Goal: Check status: Check status

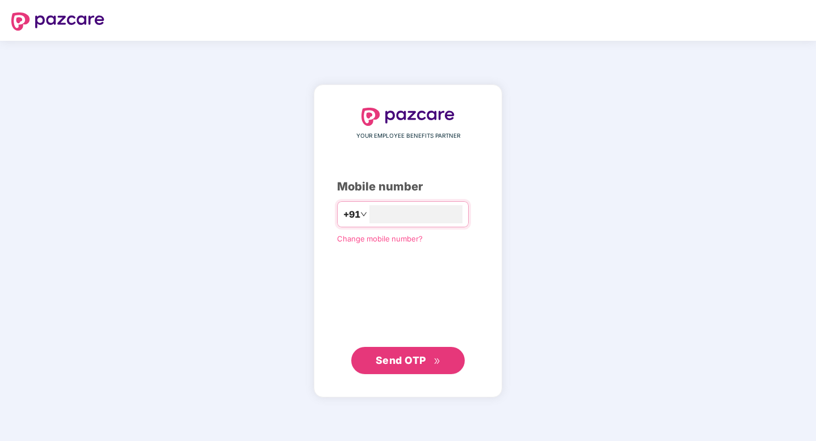
type input "**********"
click at [412, 368] on button "Send OTP" at bounding box center [407, 360] width 113 height 27
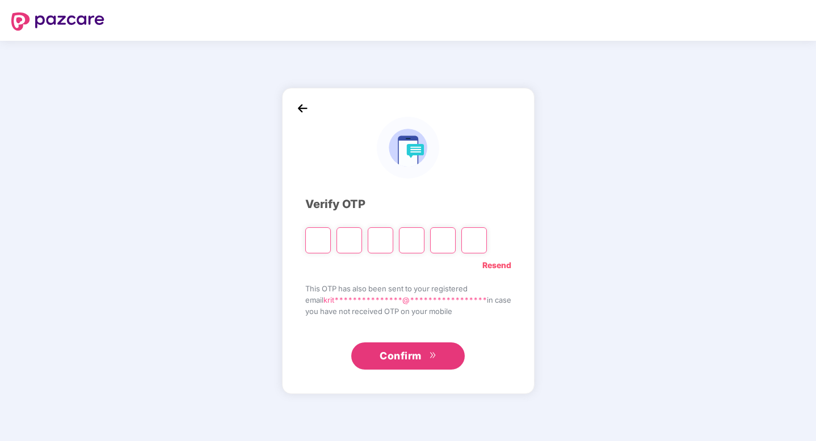
type input "*"
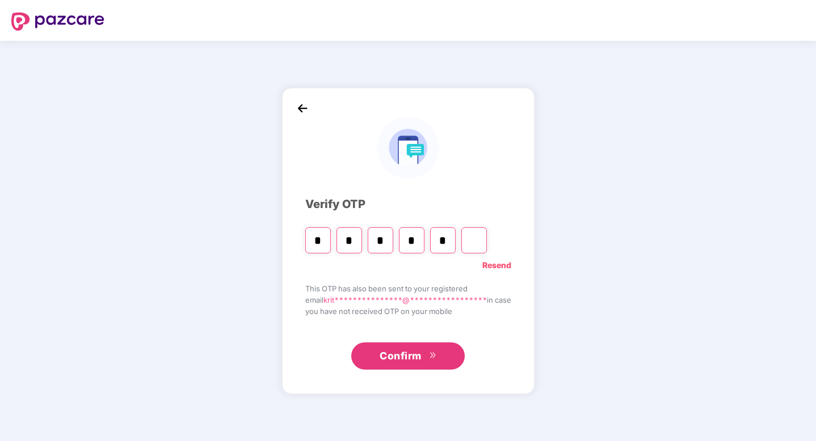
type input "*"
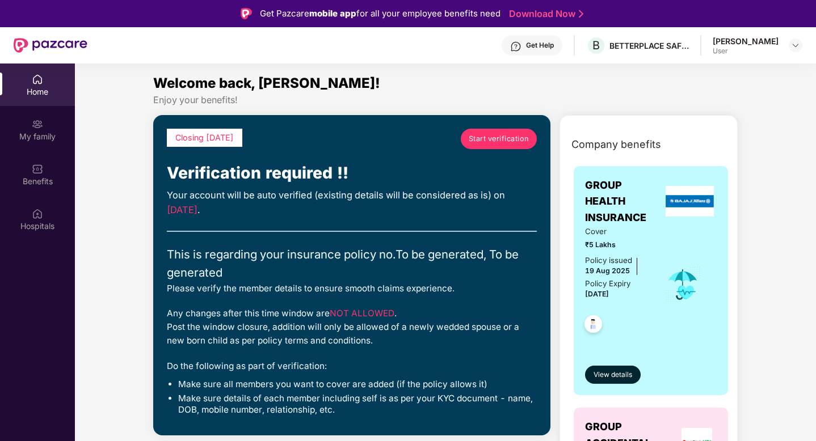
click at [506, 135] on span "Start verification" at bounding box center [499, 138] width 60 height 11
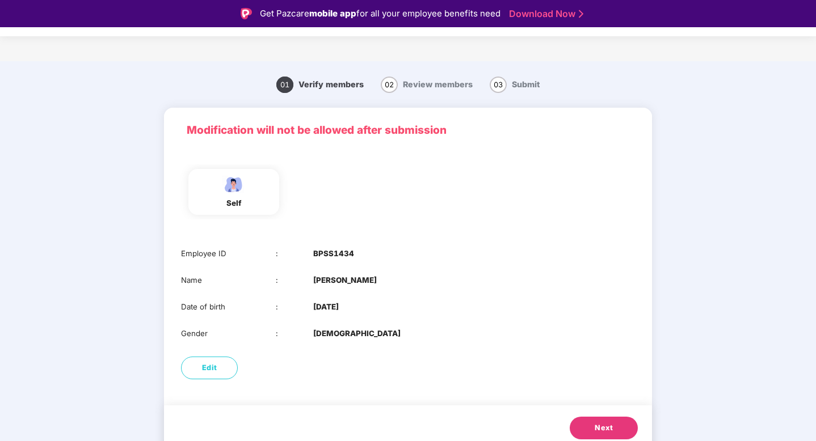
scroll to position [9, 0]
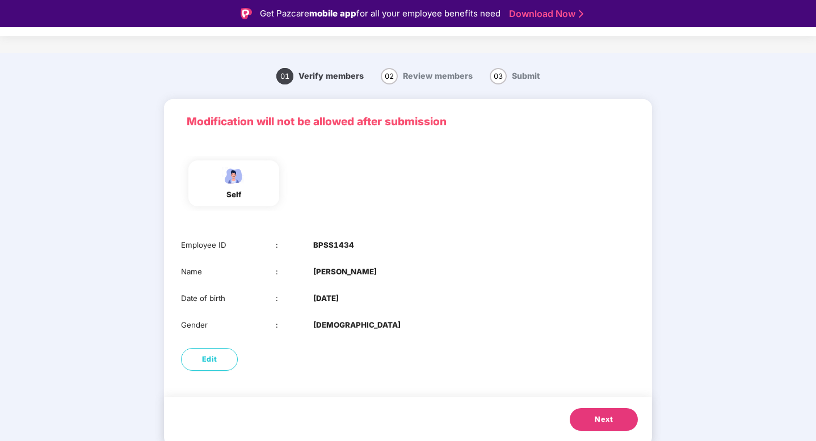
click at [595, 416] on span "Next" at bounding box center [604, 419] width 18 height 11
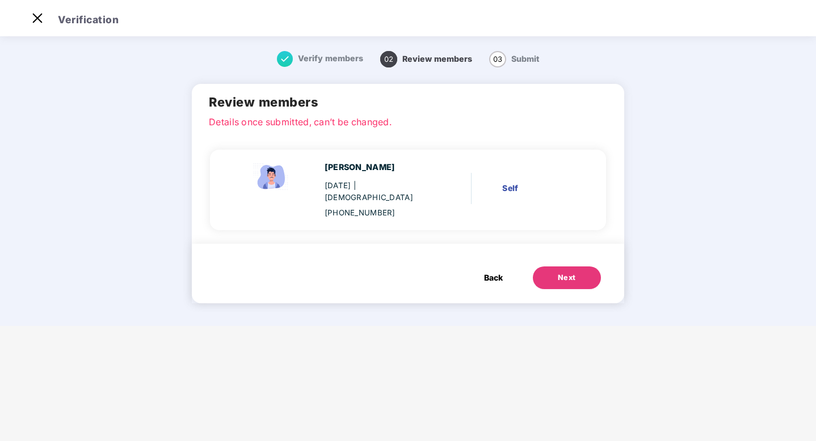
scroll to position [0, 0]
click at [34, 13] on img at bounding box center [37, 18] width 18 height 18
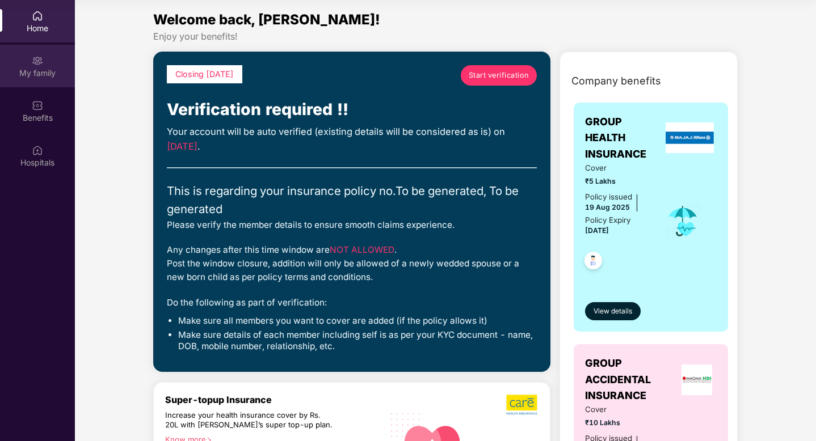
click at [41, 60] on img at bounding box center [37, 60] width 11 height 11
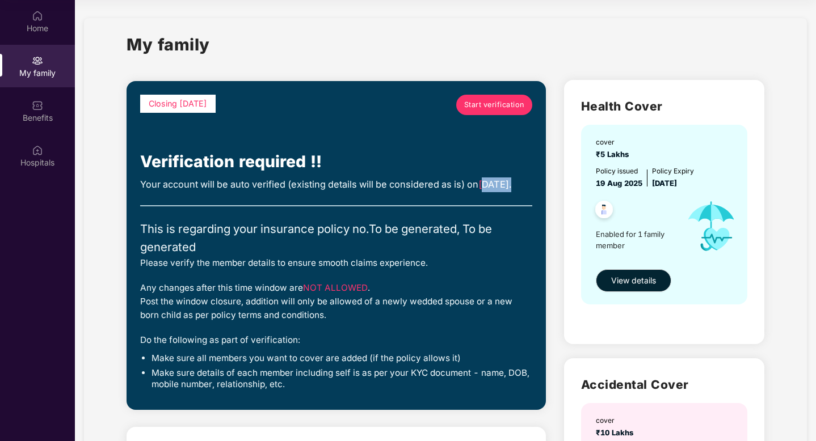
drag, startPoint x: 143, startPoint y: 197, endPoint x: 209, endPoint y: 199, distance: 66.4
click at [209, 192] on div "Your account will be auto verified (existing details will be considered as is) …" at bounding box center [336, 185] width 392 height 15
click at [487, 110] on span "Start verification" at bounding box center [494, 104] width 60 height 11
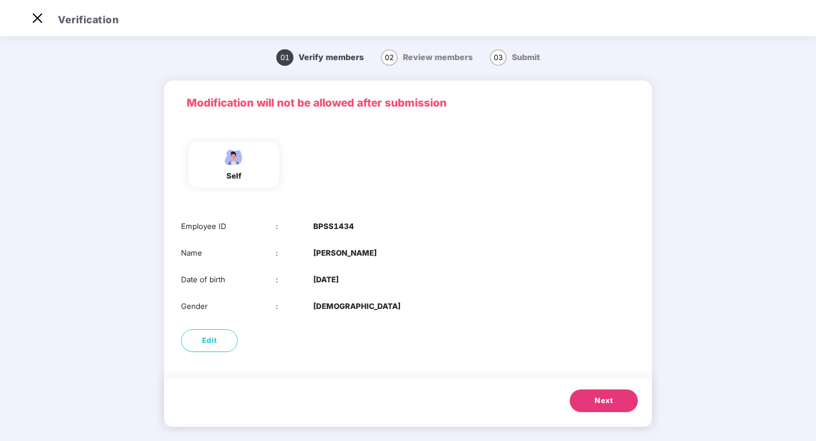
scroll to position [9, 0]
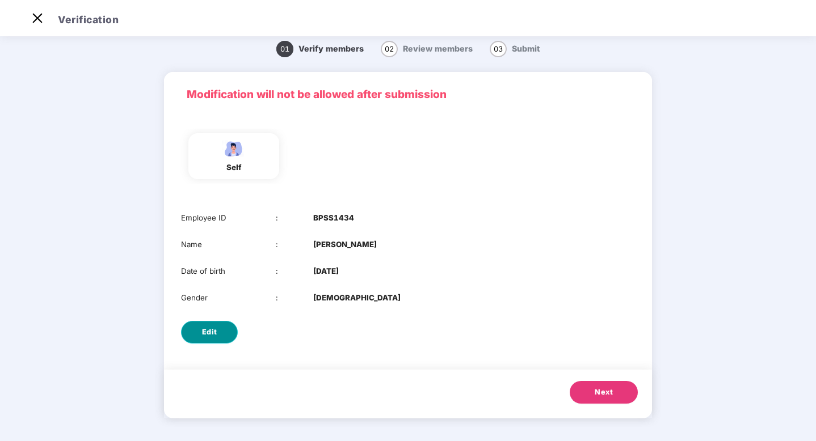
click at [207, 330] on span "Edit" at bounding box center [209, 332] width 15 height 11
select select "****"
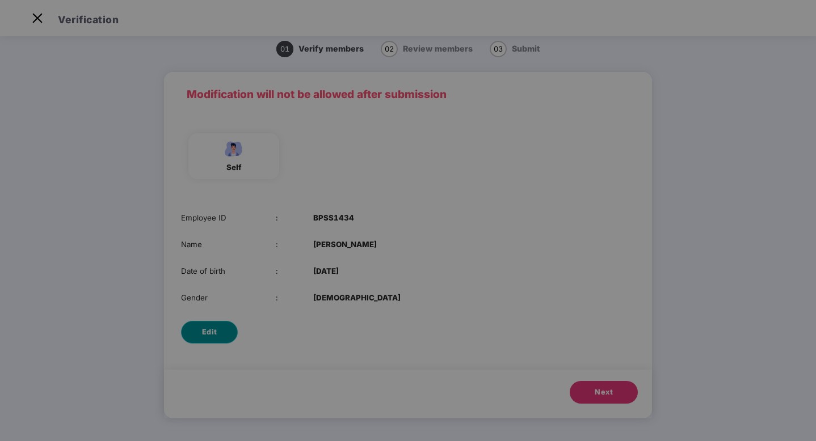
scroll to position [0, 0]
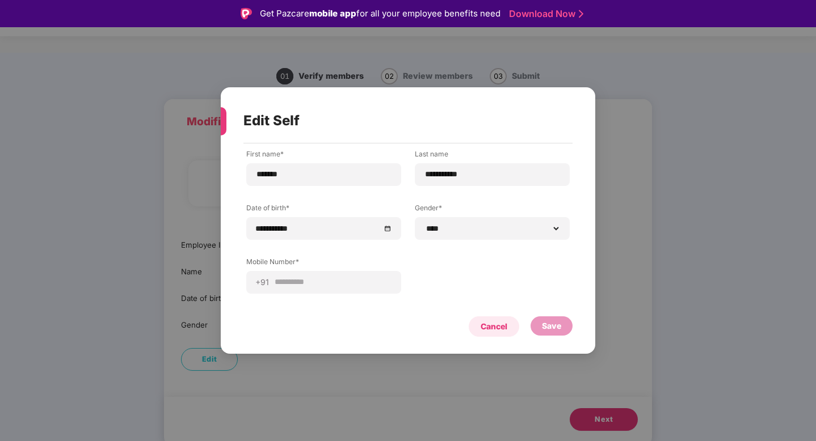
click at [481, 324] on div "Cancel" at bounding box center [494, 327] width 27 height 12
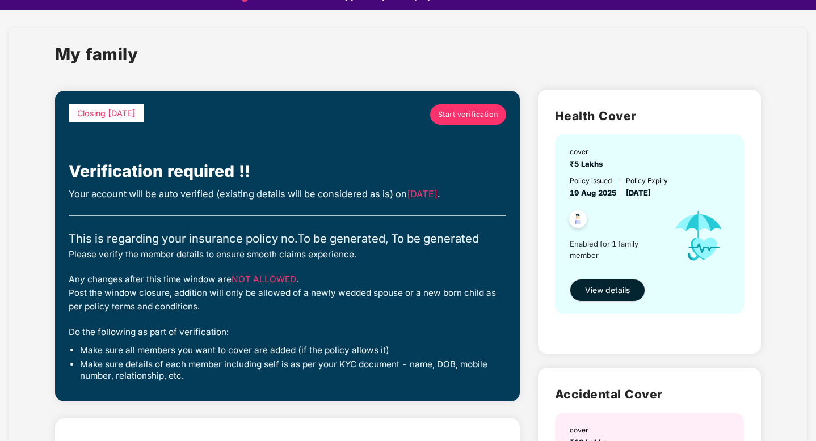
scroll to position [16, 0]
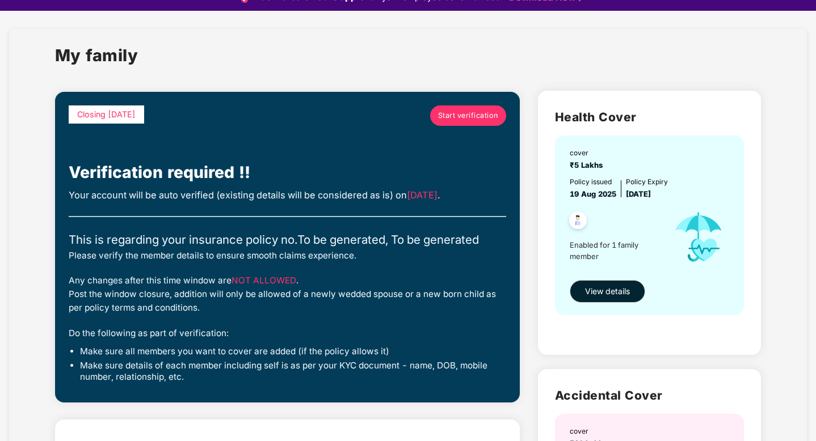
click at [469, 116] on span "Start verification" at bounding box center [468, 115] width 60 height 11
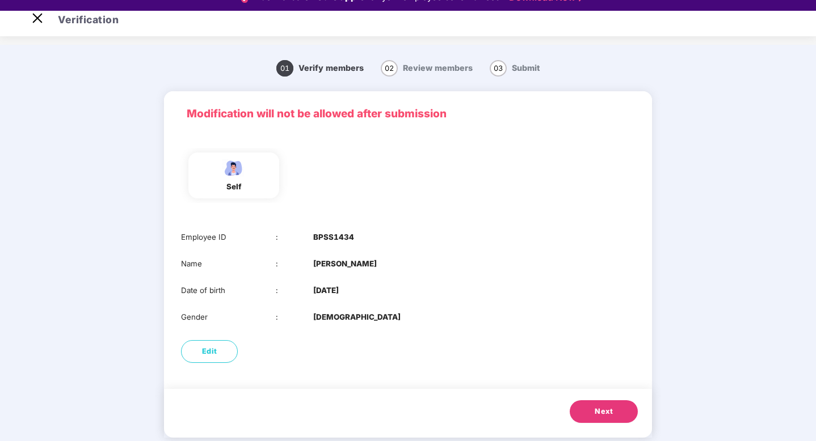
scroll to position [9, 0]
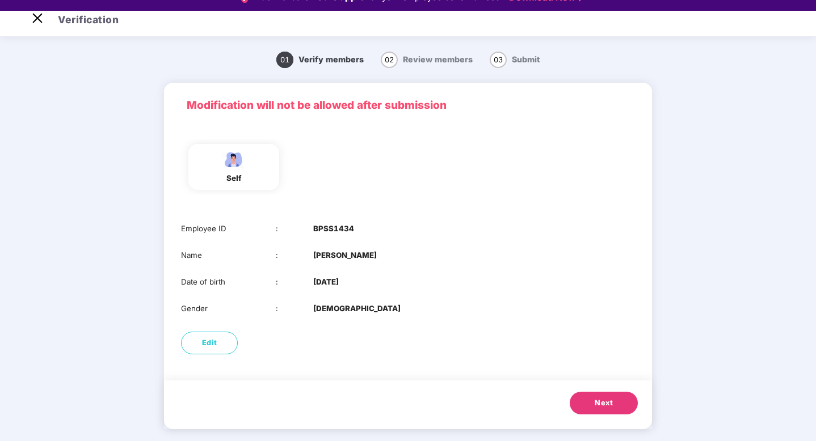
click at [593, 397] on button "Next" at bounding box center [604, 403] width 68 height 23
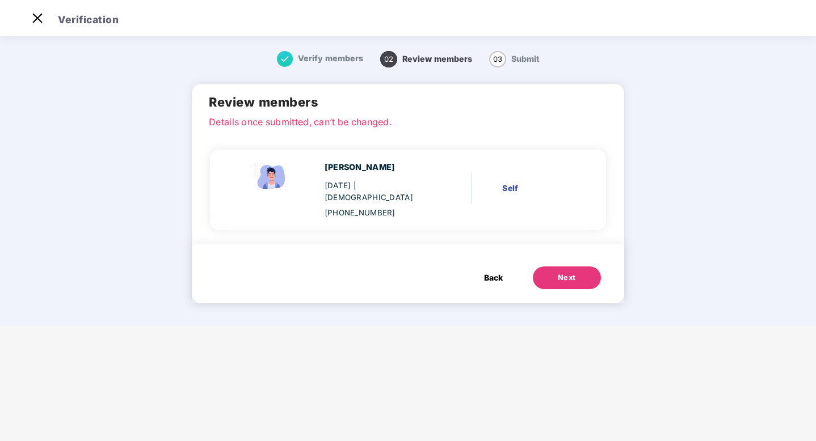
click at [506, 182] on div "Self" at bounding box center [537, 188] width 70 height 12
click at [496, 272] on span "Back" at bounding box center [493, 278] width 19 height 12
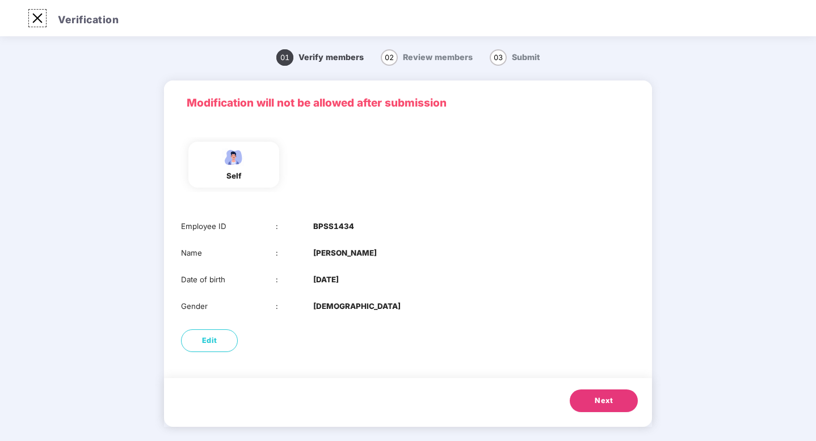
click at [37, 21] on img at bounding box center [37, 18] width 18 height 18
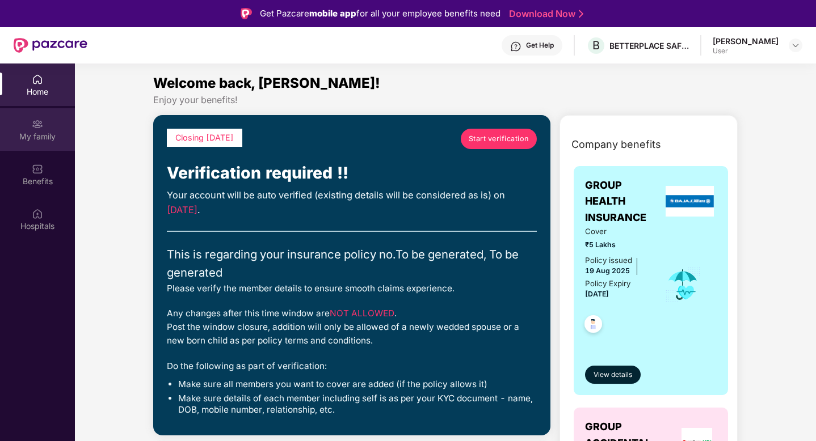
click at [39, 128] on img at bounding box center [37, 124] width 11 height 11
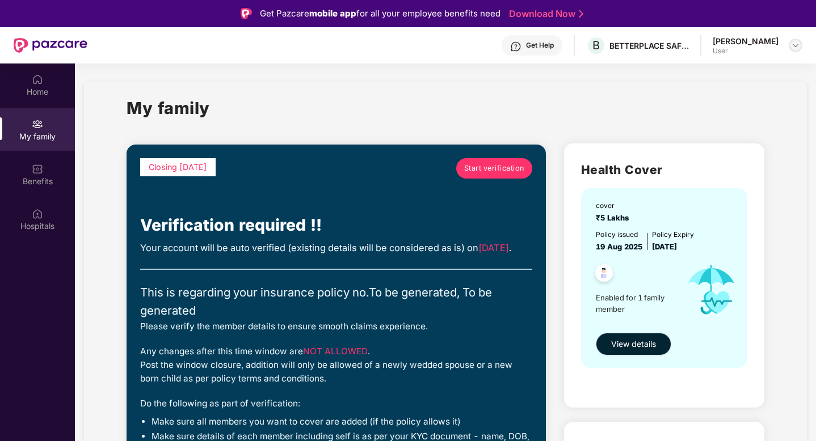
click at [801, 45] on div at bounding box center [796, 46] width 14 height 14
click at [436, 133] on div "My family" at bounding box center [446, 114] width 638 height 39
click at [26, 177] on div "Benefits" at bounding box center [37, 181] width 75 height 11
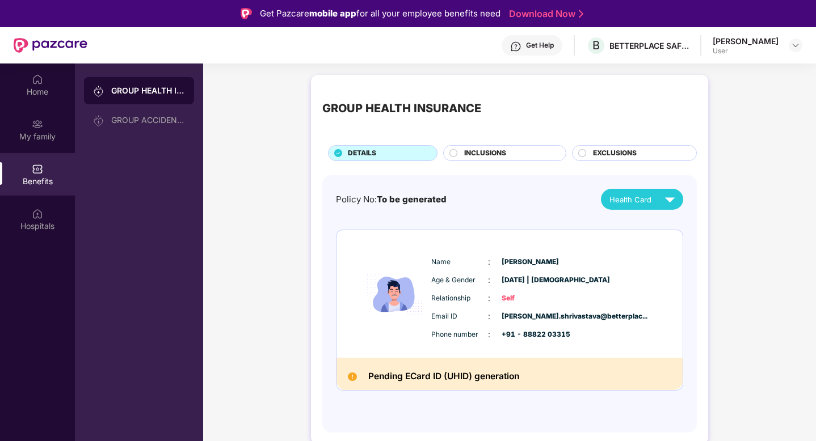
click at [460, 154] on div "INCLUSIONS" at bounding box center [509, 154] width 102 height 12
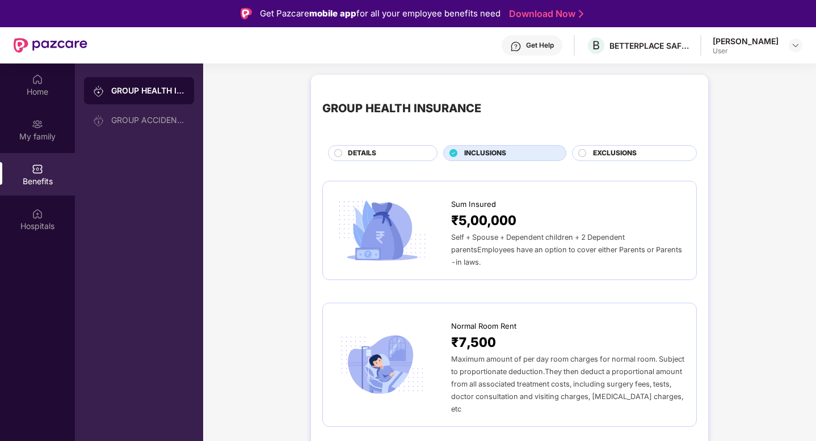
click at [584, 158] on div at bounding box center [582, 154] width 9 height 11
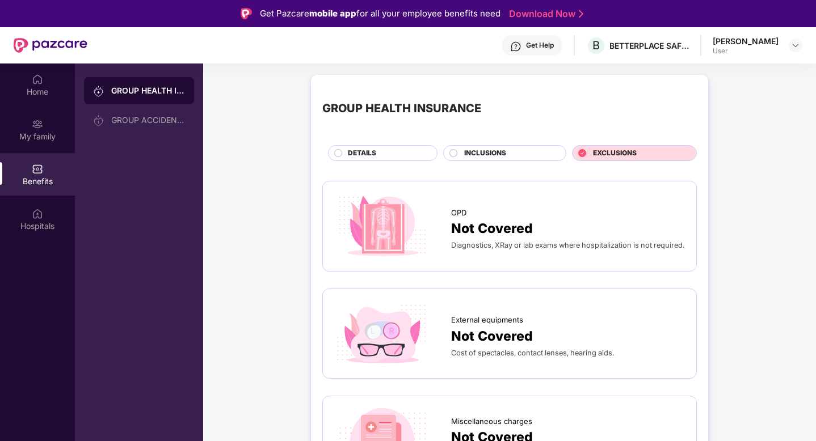
click at [358, 158] on span "DETAILS" at bounding box center [362, 153] width 28 height 11
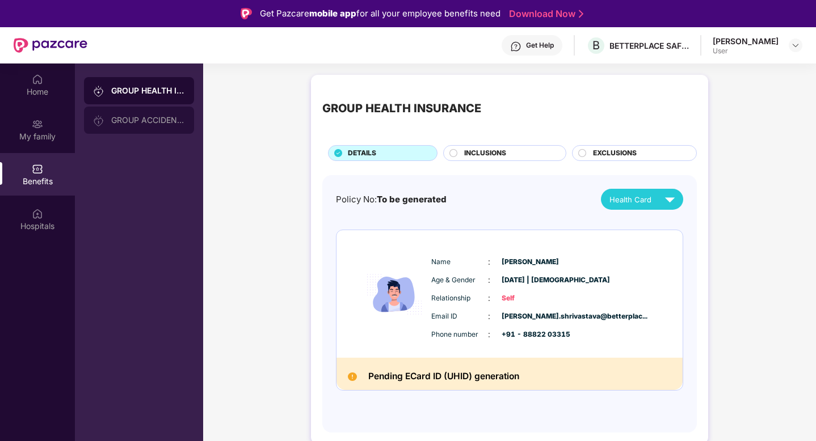
click at [155, 120] on div "GROUP ACCIDENTAL INSURANCE" at bounding box center [148, 120] width 74 height 9
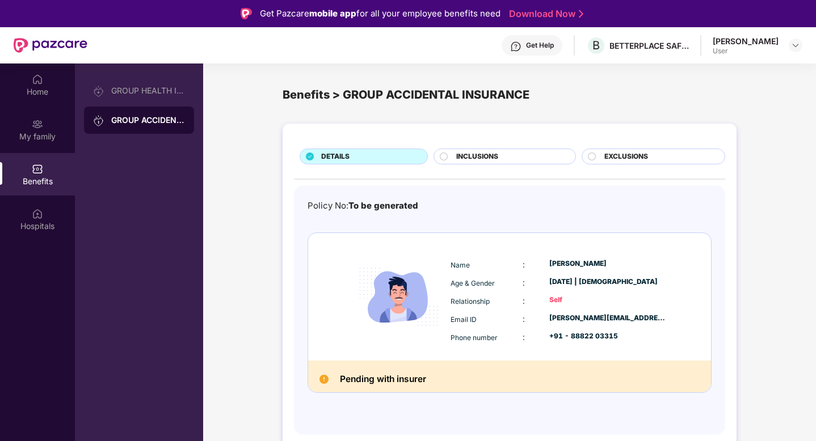
scroll to position [64, 0]
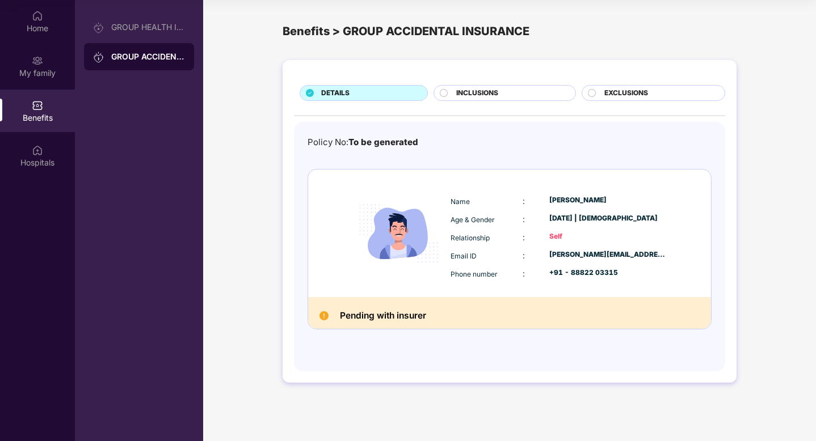
click at [441, 100] on div "INCLUSIONS" at bounding box center [504, 93] width 142 height 16
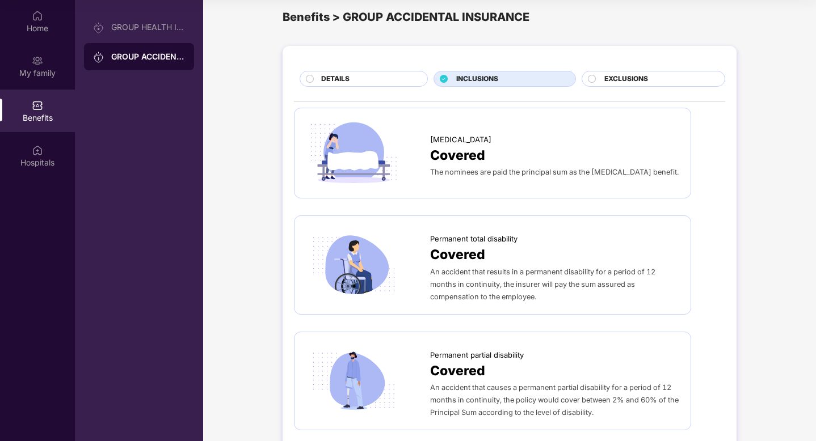
scroll to position [0, 0]
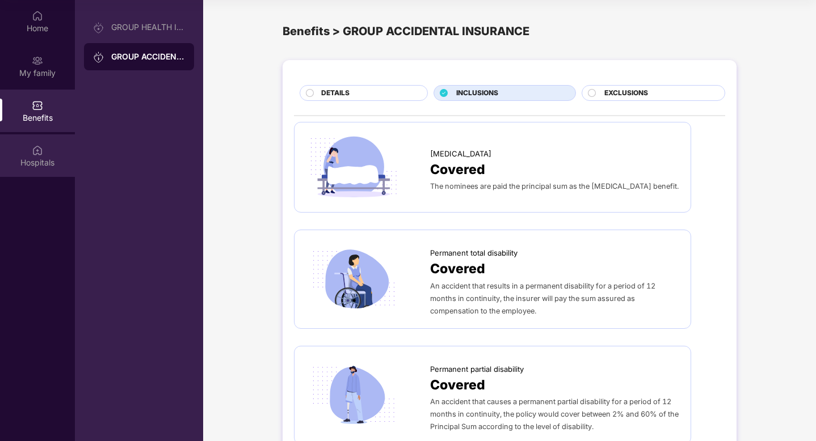
click at [36, 162] on div "Hospitals" at bounding box center [37, 162] width 75 height 11
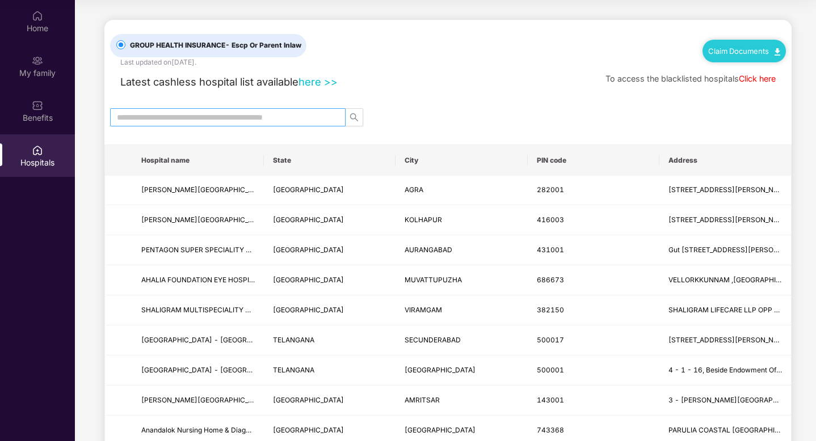
click at [268, 117] on input "text" at bounding box center [223, 117] width 213 height 12
type input "*"
type input "******"
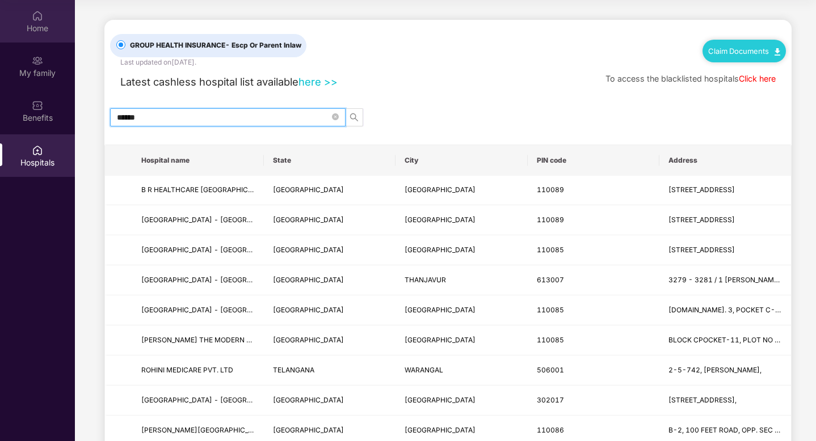
click at [42, 23] on div "Home" at bounding box center [37, 28] width 75 height 11
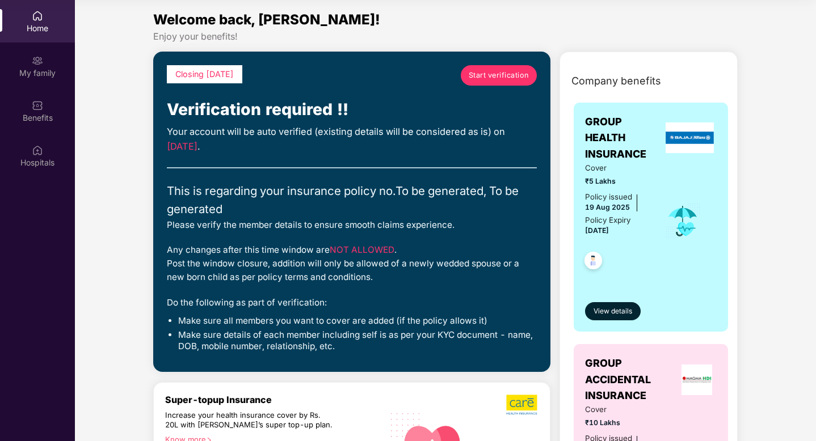
click at [42, 23] on div "Home" at bounding box center [37, 28] width 75 height 11
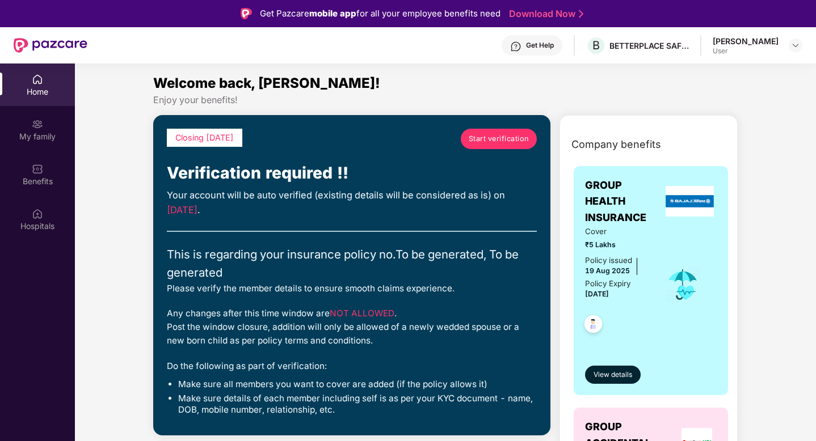
click at [40, 97] on div "Home" at bounding box center [37, 85] width 75 height 43
click at [773, 45] on div "[PERSON_NAME]" at bounding box center [746, 41] width 66 height 11
click at [791, 45] on img at bounding box center [795, 45] width 9 height 9
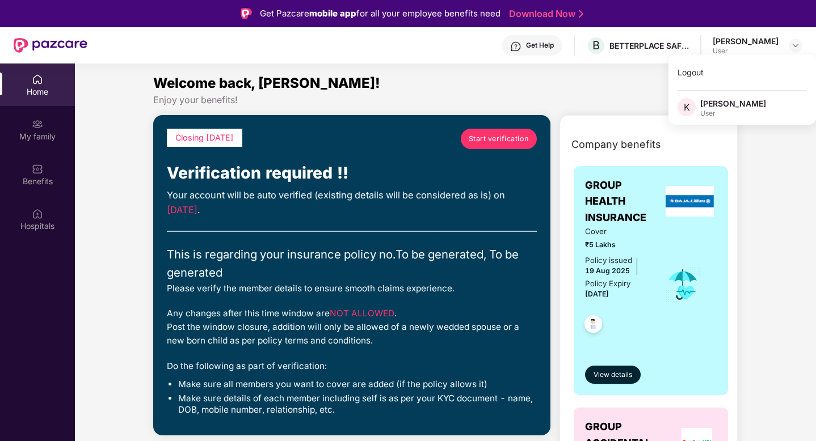
click at [517, 50] on div "Get Help" at bounding box center [532, 45] width 61 height 20
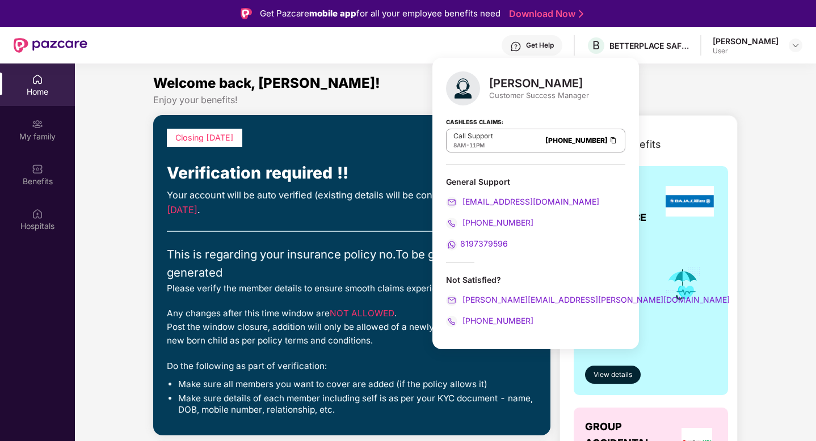
click at [382, 92] on div "Welcome back, [PERSON_NAME]!" at bounding box center [445, 84] width 585 height 22
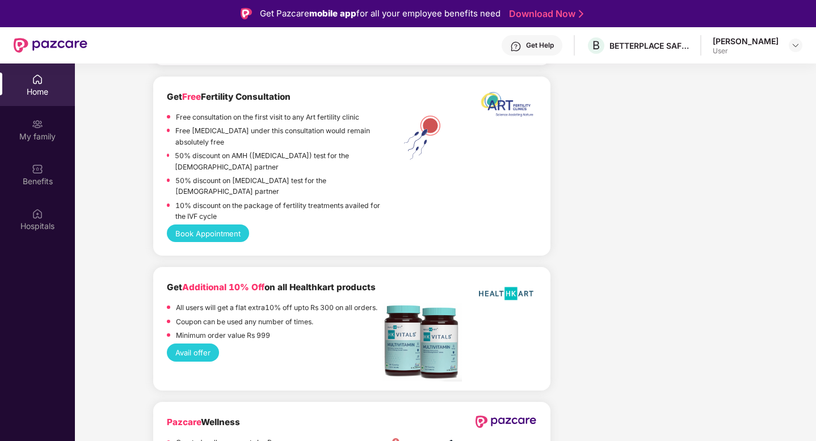
scroll to position [64, 0]
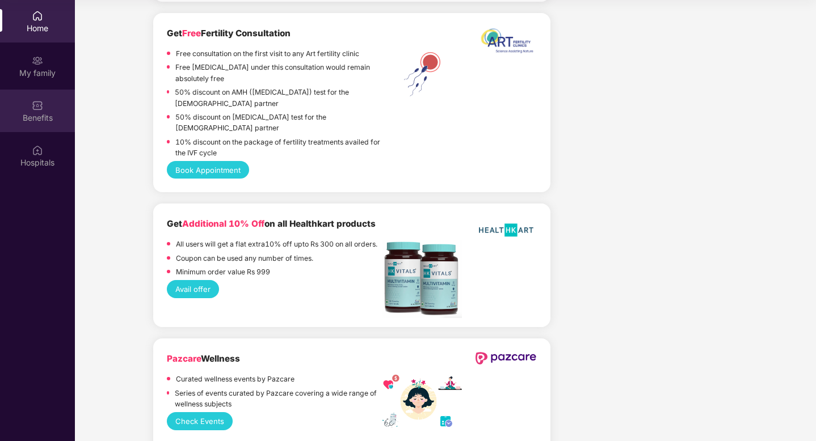
click at [34, 123] on div "Benefits" at bounding box center [37, 117] width 75 height 11
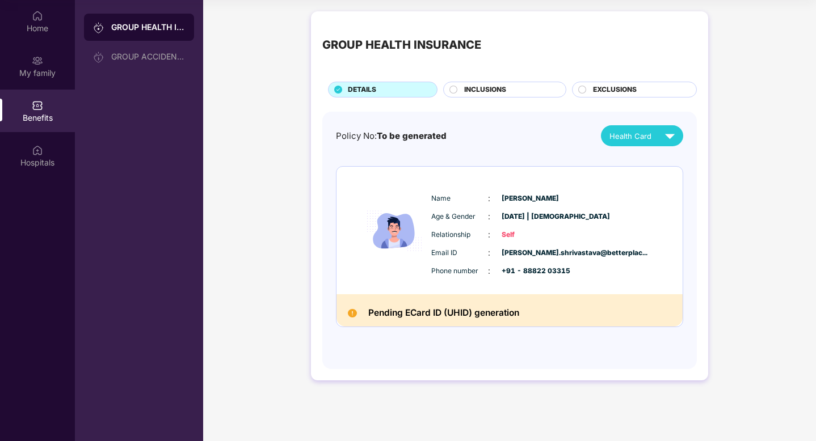
click at [460, 89] on div "INCLUSIONS" at bounding box center [509, 91] width 102 height 12
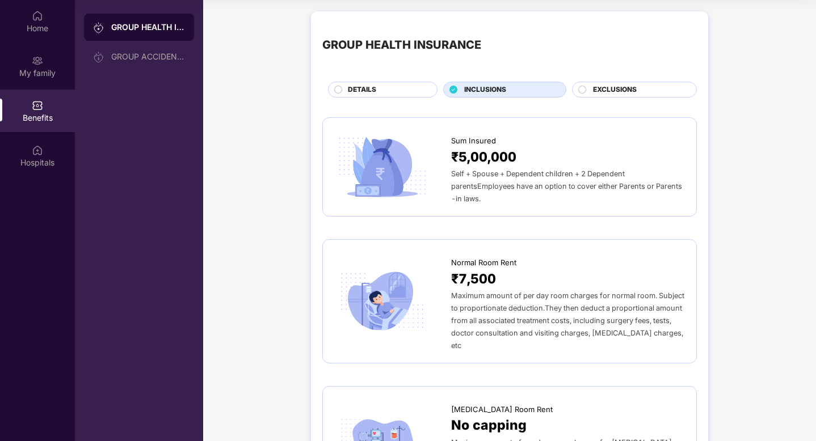
click at [403, 162] on img at bounding box center [382, 167] width 96 height 67
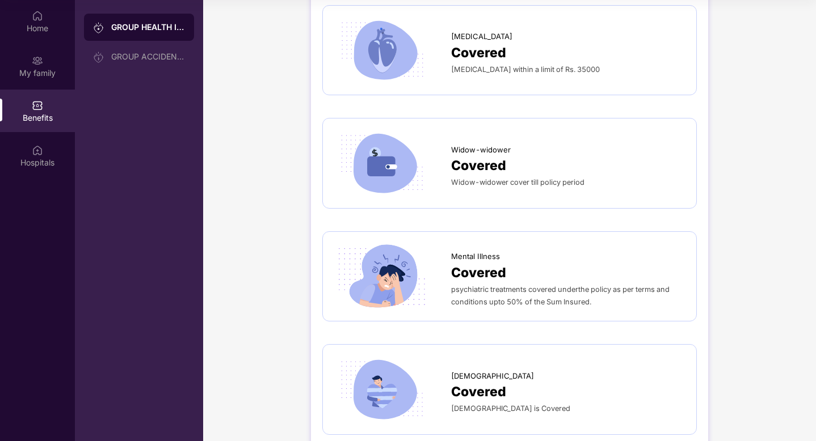
scroll to position [2532, 0]
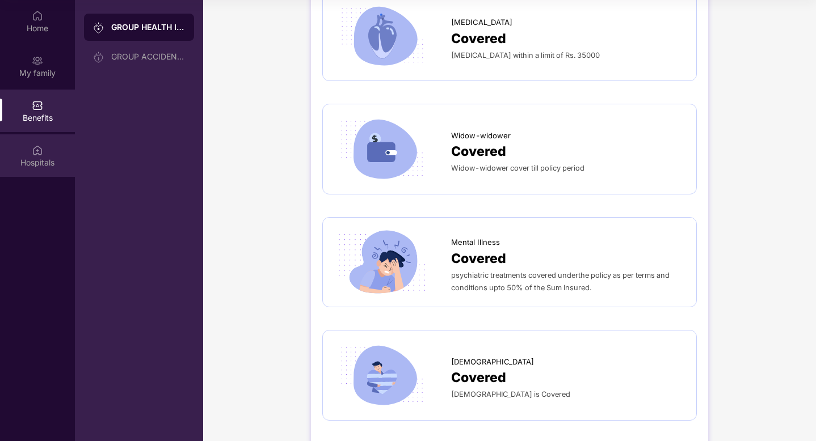
click at [28, 161] on div "Hospitals" at bounding box center [37, 162] width 75 height 11
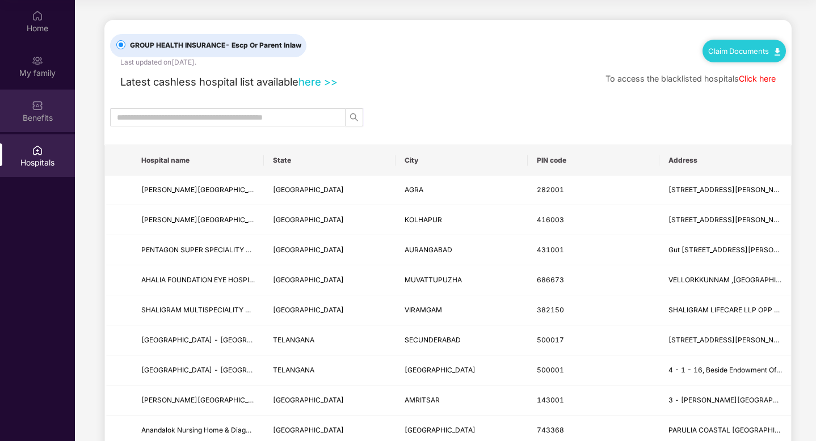
click at [28, 107] on div "Benefits" at bounding box center [37, 111] width 75 height 43
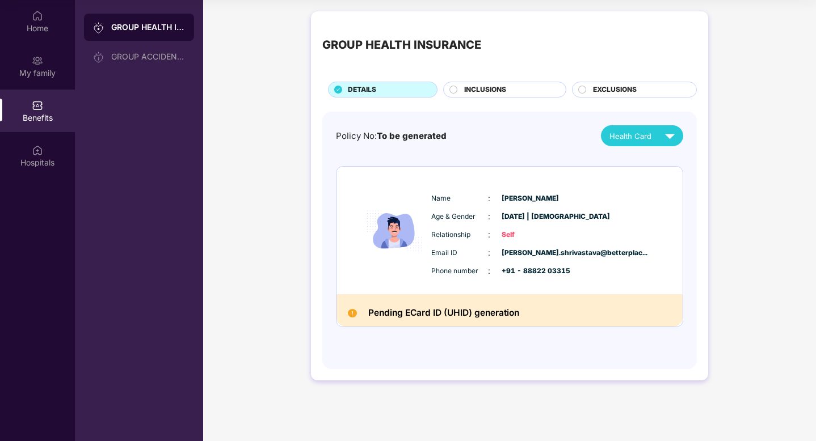
click at [32, 132] on div "Benefits" at bounding box center [37, 111] width 75 height 43
click at [35, 152] on img at bounding box center [37, 150] width 11 height 11
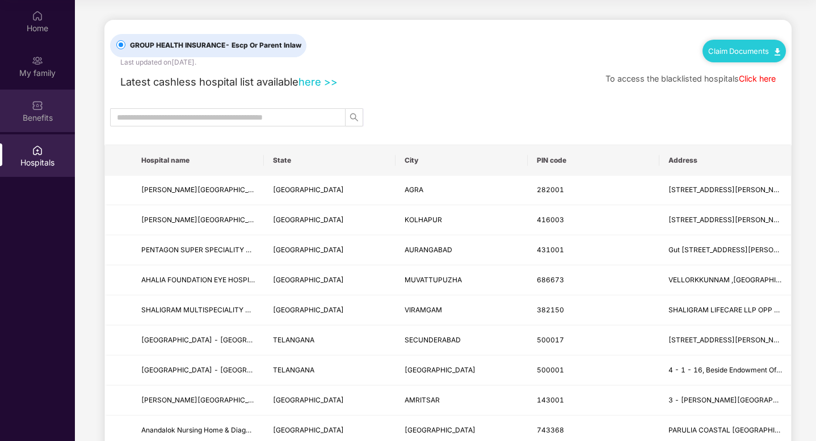
click at [48, 97] on div "Benefits" at bounding box center [37, 111] width 75 height 43
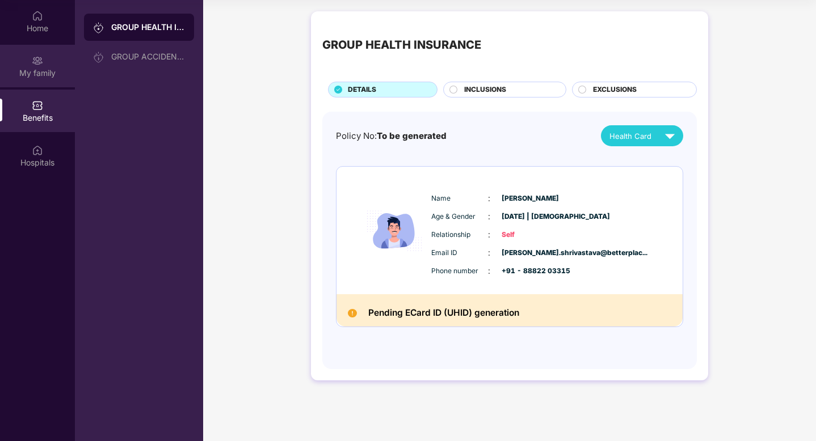
click at [56, 65] on div "My family" at bounding box center [37, 66] width 75 height 43
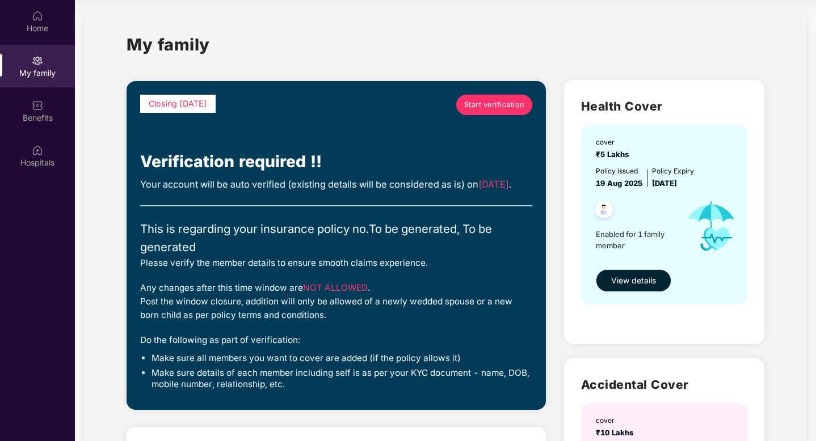
click at [635, 276] on span "View details" at bounding box center [633, 281] width 45 height 12
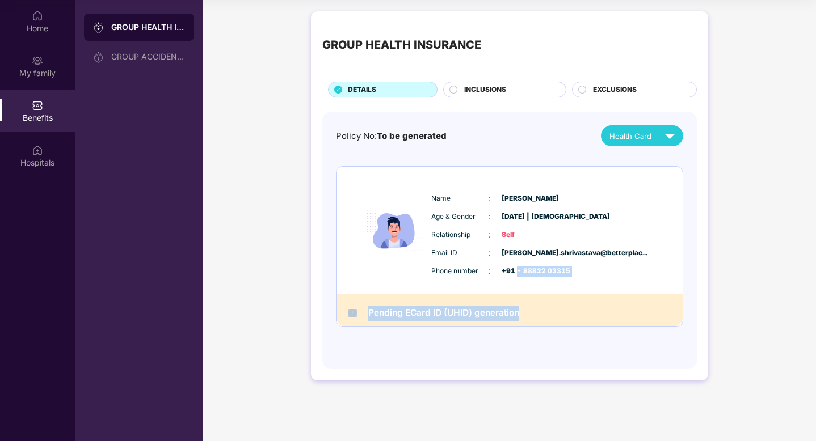
drag, startPoint x: 515, startPoint y: 268, endPoint x: 484, endPoint y: 340, distance: 78.5
click at [484, 340] on div "Policy No: To be generated Health Card Name : [PERSON_NAME] Age & Gender : [DAT…" at bounding box center [509, 234] width 347 height 219
click at [533, 313] on div "Pending ECard ID (UHID) generation" at bounding box center [509, 310] width 346 height 32
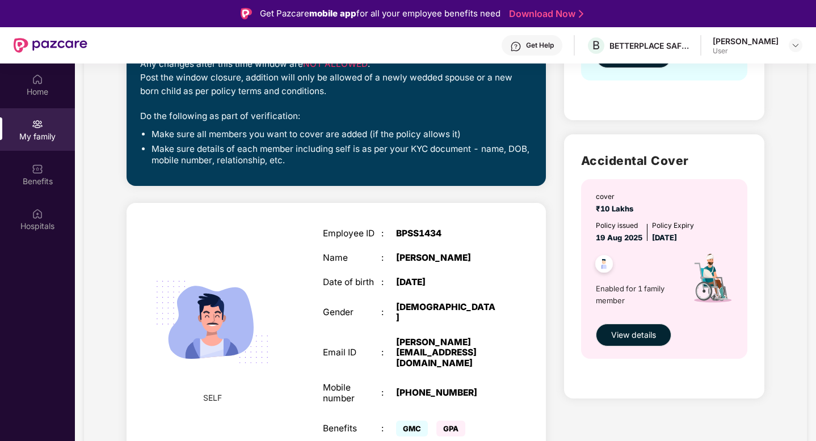
scroll to position [64, 0]
